Goal: Transaction & Acquisition: Purchase product/service

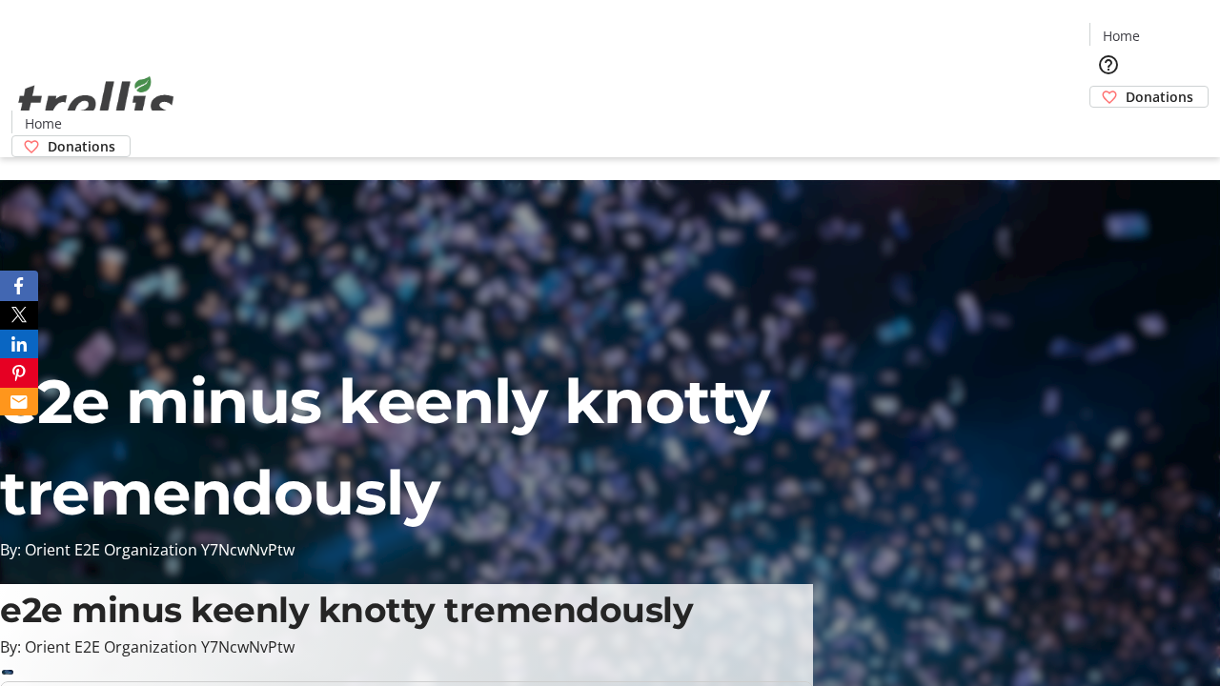
click at [1125, 87] on span "Donations" at bounding box center [1159, 97] width 68 height 20
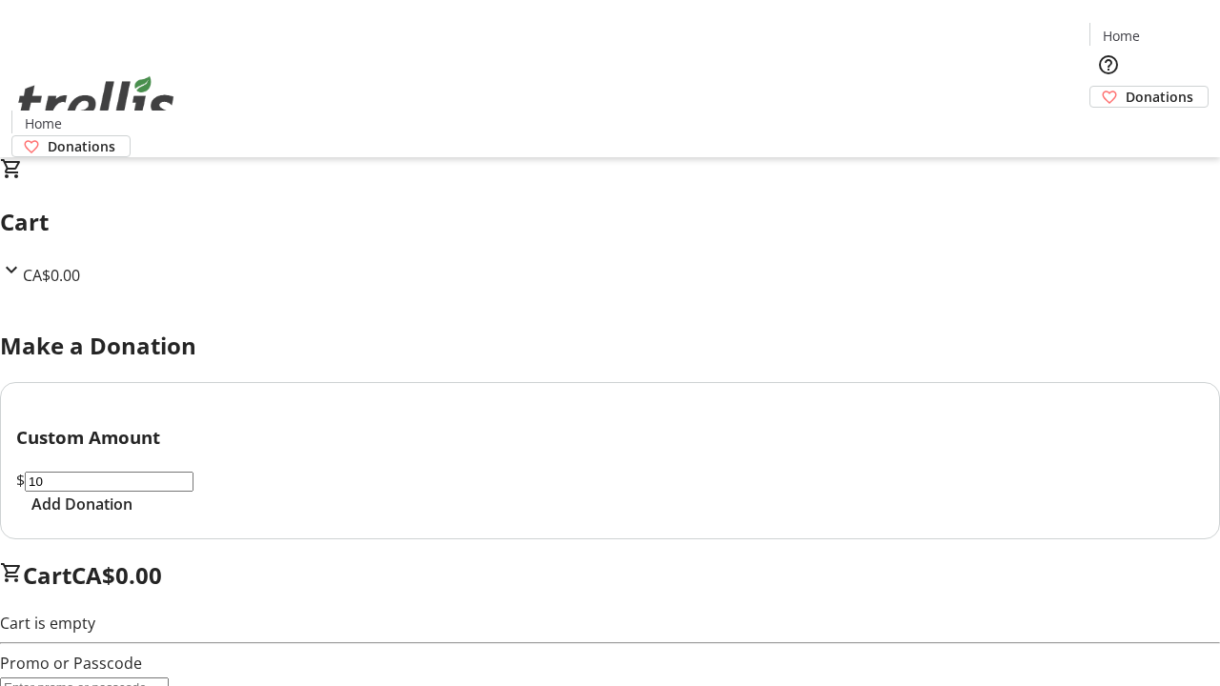
click at [132, 515] on span "Add Donation" at bounding box center [81, 504] width 101 height 23
select select "CA"
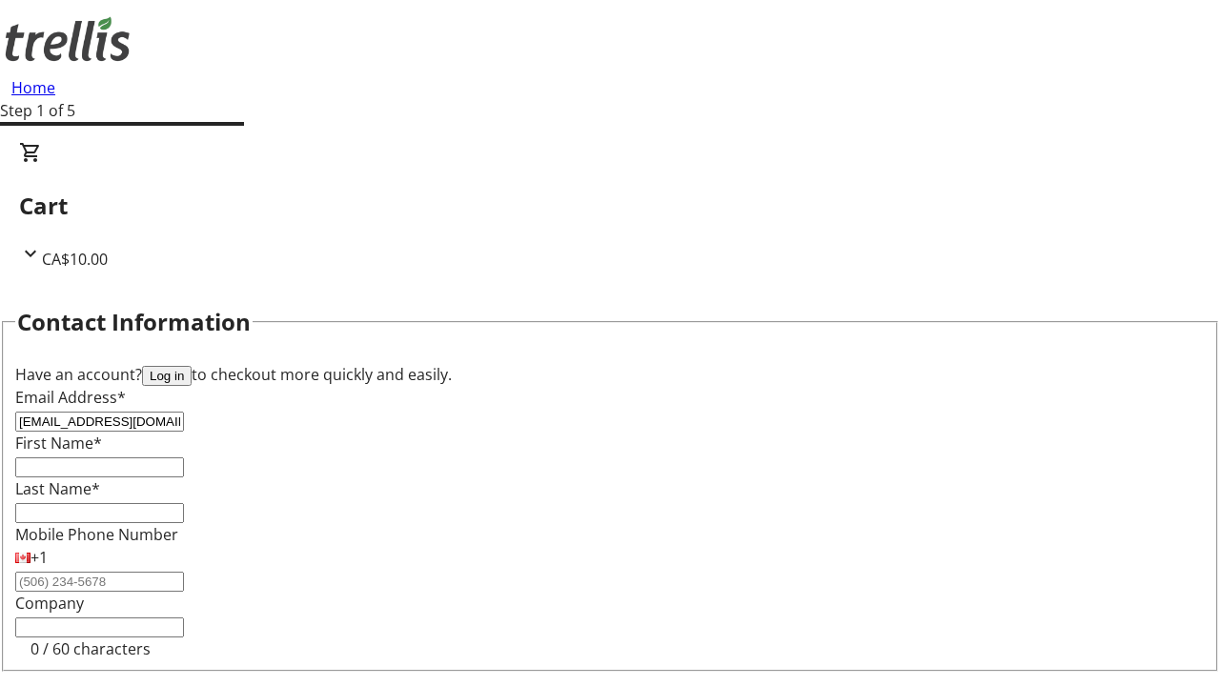
type input "[EMAIL_ADDRESS][DOMAIN_NAME]"
type input "Ashtyn"
type input "[PERSON_NAME]"
type input "[STREET_ADDRESS][PERSON_NAME]"
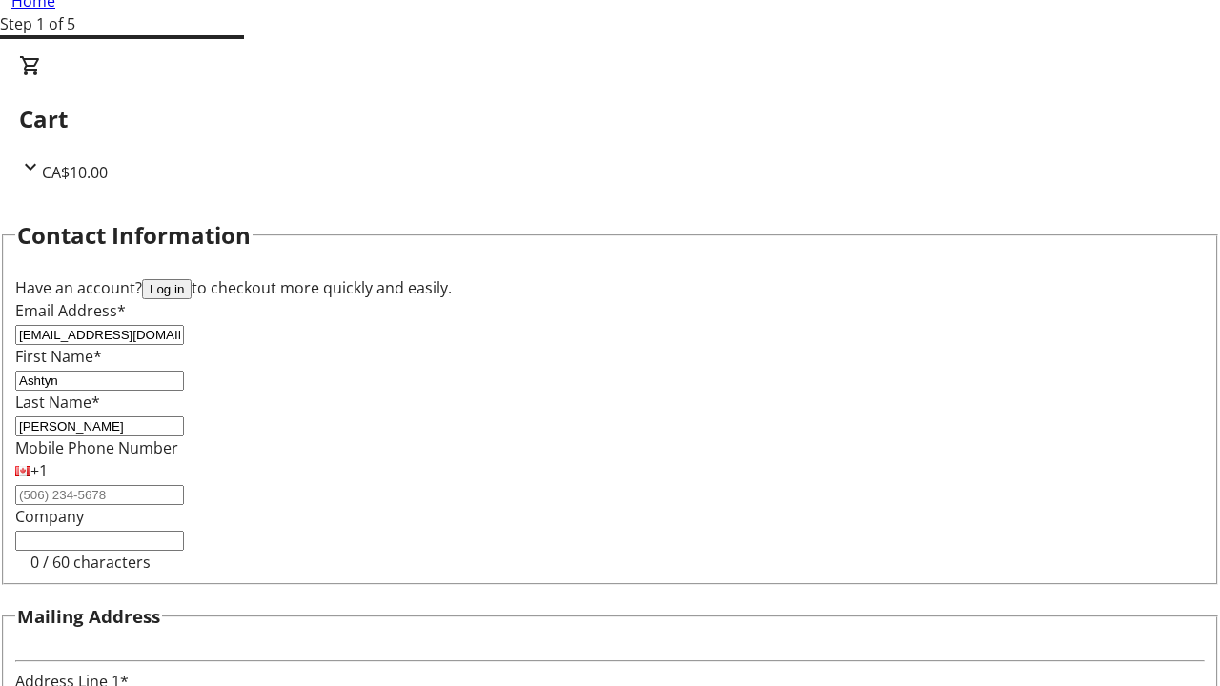
type input "Kelowna"
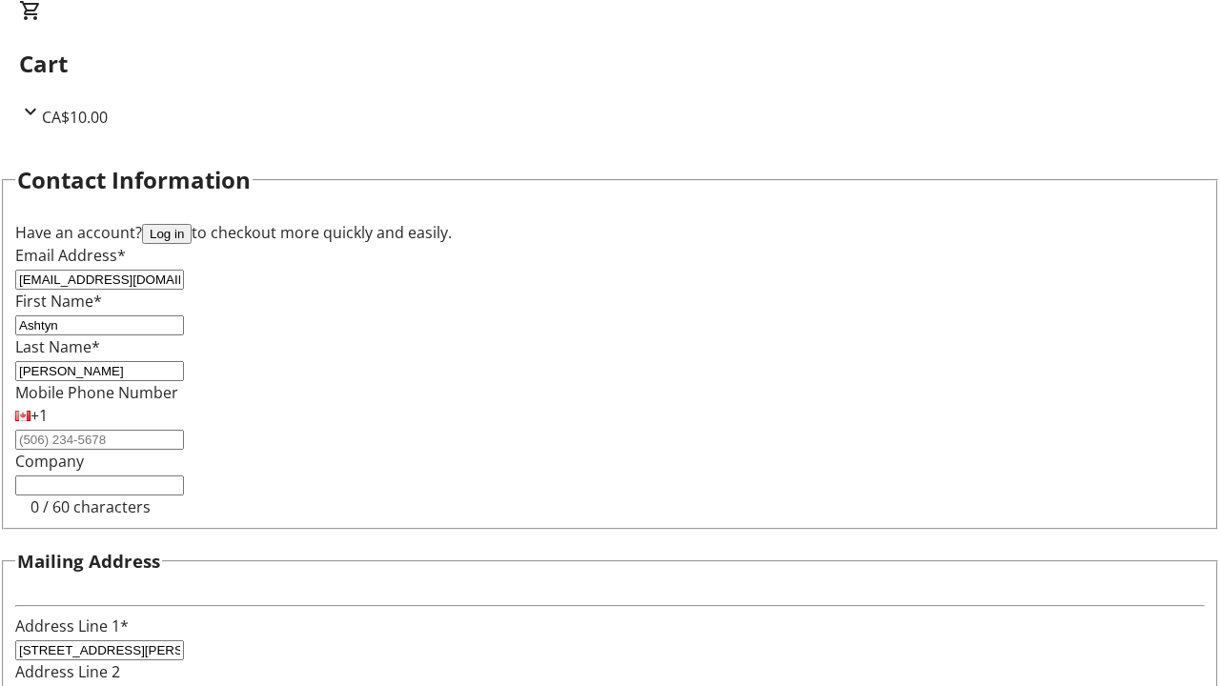
select select "BC"
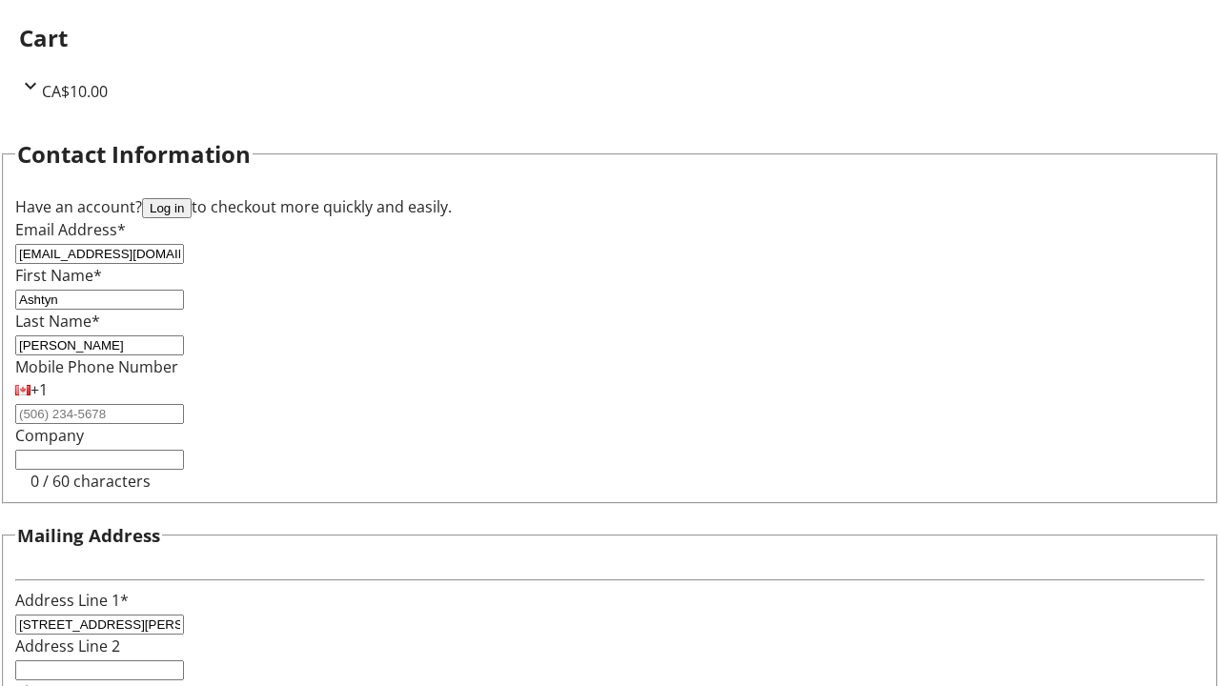
type input "Kelowna"
type input "V1Y 0C2"
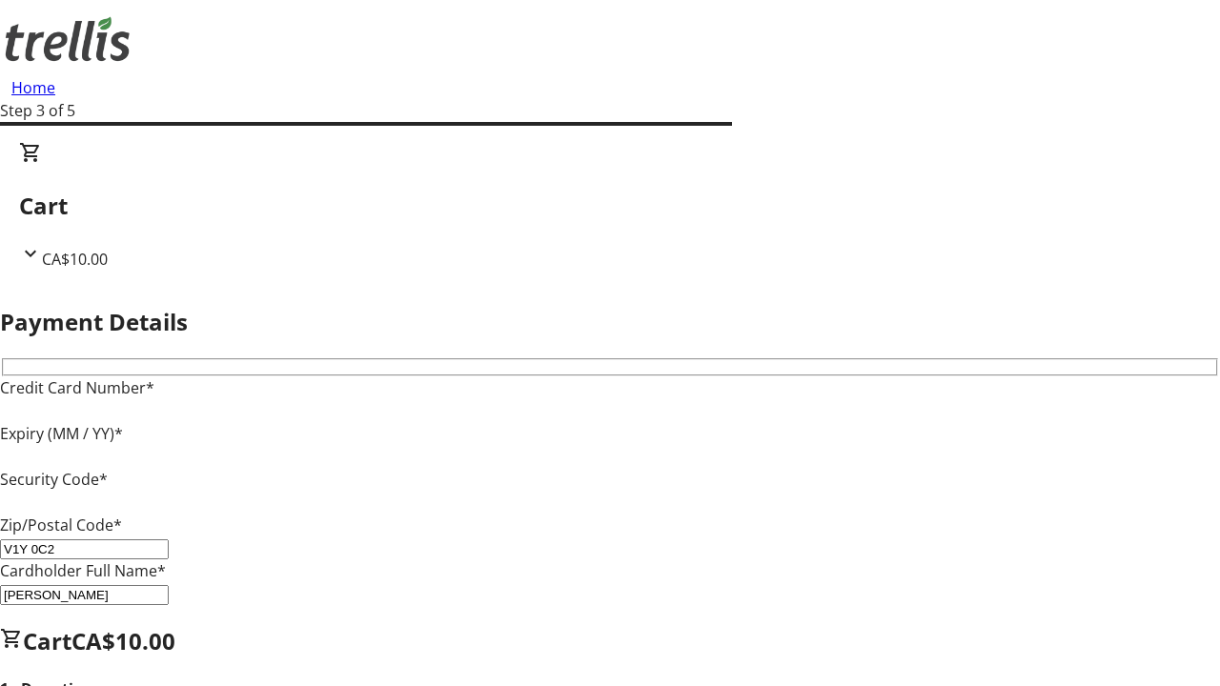
type input "V1Y 0C2"
